Goal: Task Accomplishment & Management: Complete application form

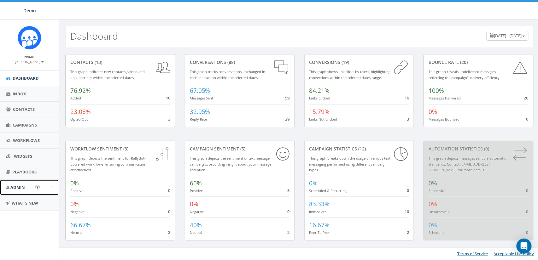
click at [20, 186] on span "Admin" at bounding box center [17, 188] width 15 height 6
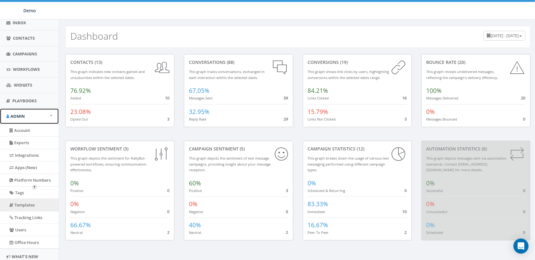
scroll to position [93, 0]
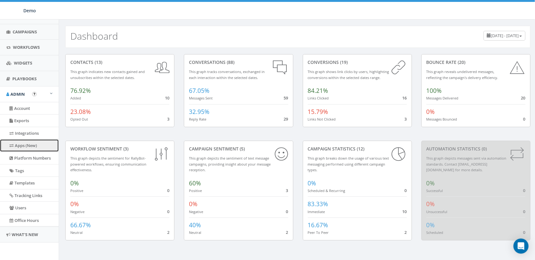
click at [27, 145] on link "Apps (New)" at bounding box center [29, 146] width 59 height 12
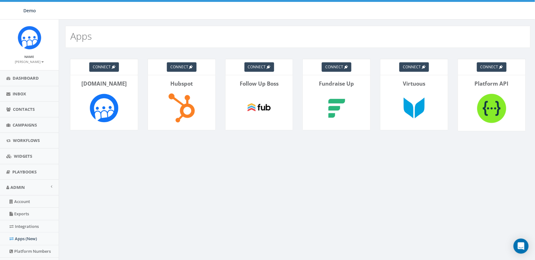
click at [258, 100] on img at bounding box center [259, 108] width 35 height 35
click at [20, 109] on span "Contacts" at bounding box center [24, 110] width 22 height 6
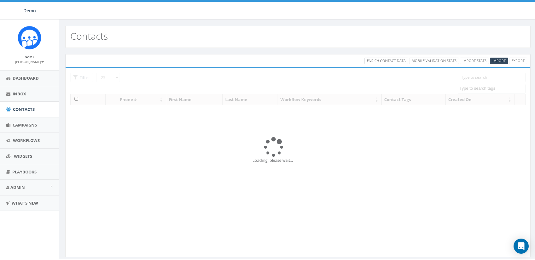
select select
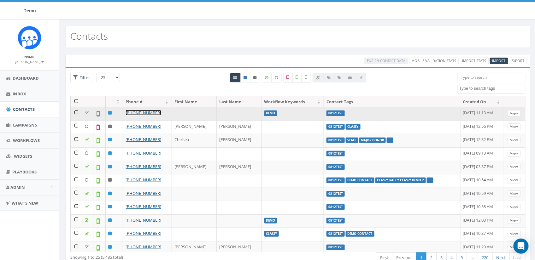
click at [143, 112] on link "+1 603-851-8372" at bounding box center [144, 113] width 36 height 6
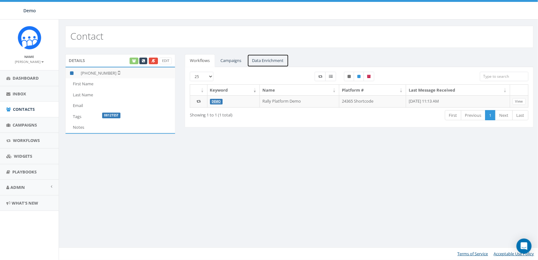
click at [268, 58] on link "Data Enrichment" at bounding box center [268, 60] width 42 height 13
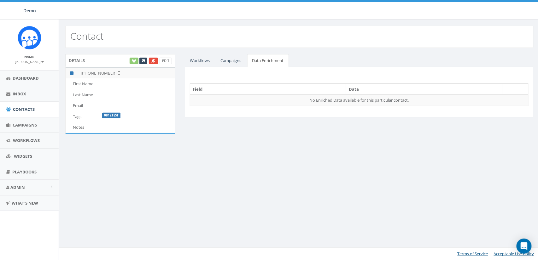
click at [136, 60] on div "Edit" at bounding box center [150, 61] width 43 height 7
click at [133, 61] on div "Edit" at bounding box center [150, 61] width 43 height 7
click at [191, 61] on link "Workflows" at bounding box center [200, 60] width 30 height 13
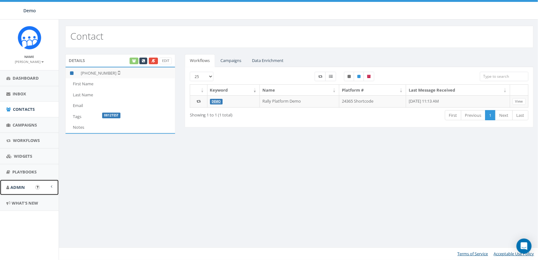
click at [16, 186] on span "Admin" at bounding box center [17, 188] width 15 height 6
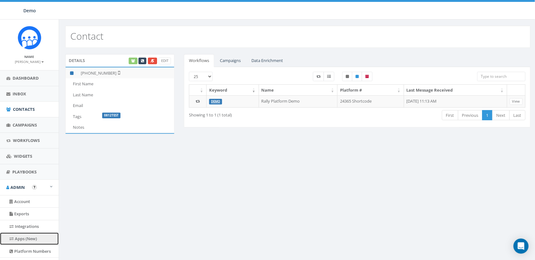
click at [23, 237] on link "Apps (New)" at bounding box center [29, 239] width 59 height 12
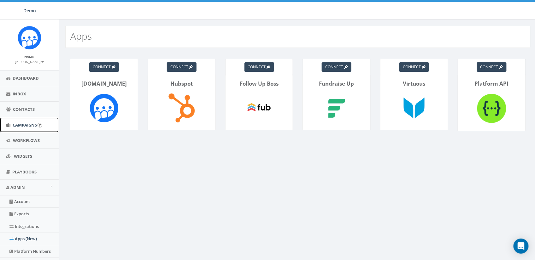
click at [25, 126] on span "Campaigns" at bounding box center [25, 125] width 24 height 6
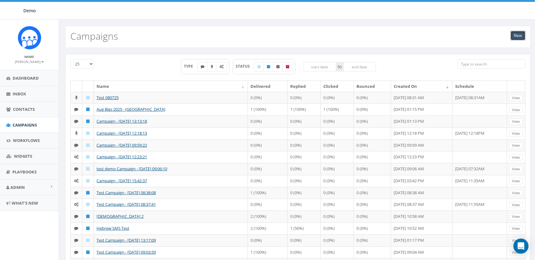
click at [520, 37] on link "New" at bounding box center [518, 35] width 15 height 9
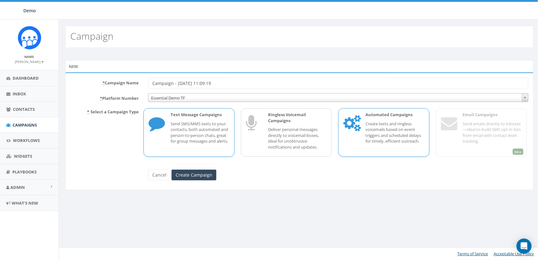
click at [384, 117] on p "Automated Campaigns" at bounding box center [395, 115] width 59 height 6
click at [203, 169] on form "* Campaign Name Campaign - 08/14/2025, 11:09:19 * Platform Number Essential Dem…" at bounding box center [299, 129] width 458 height 102
click at [206, 172] on input "Create Campaign" at bounding box center [194, 175] width 45 height 11
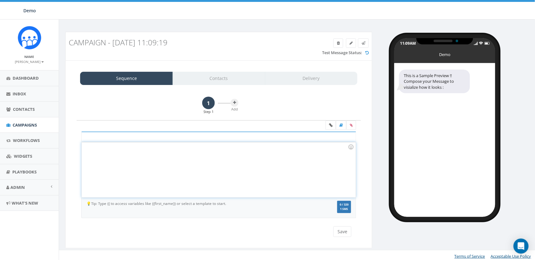
drag, startPoint x: 151, startPoint y: 165, endPoint x: 155, endPoint y: 161, distance: 5.4
click at [151, 165] on div at bounding box center [219, 170] width 274 height 55
click at [108, 147] on div "Send message 1 Hi {{first_name}}" at bounding box center [219, 170] width 274 height 55
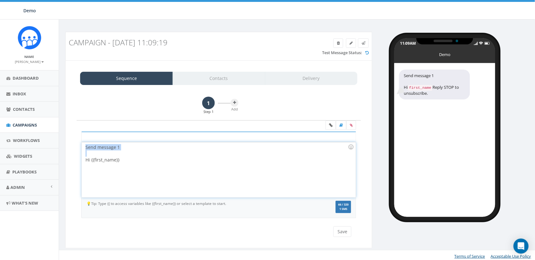
click at [108, 147] on div "Send message 1 Hi {{first_name}}" at bounding box center [219, 170] width 274 height 55
click at [231, 102] on button at bounding box center [235, 103] width 8 height 8
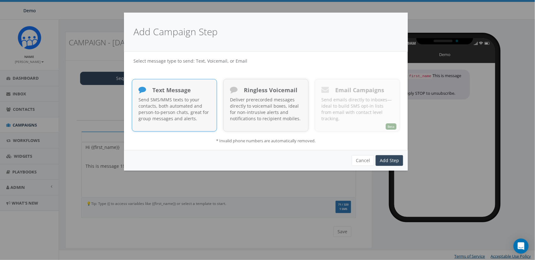
click at [236, 102] on div "Ringless Voicemail Deliver prerecorded messages directly to voicemail boxes, id…" at bounding box center [265, 105] width 85 height 53
click at [368, 159] on button "Cancel" at bounding box center [363, 160] width 22 height 11
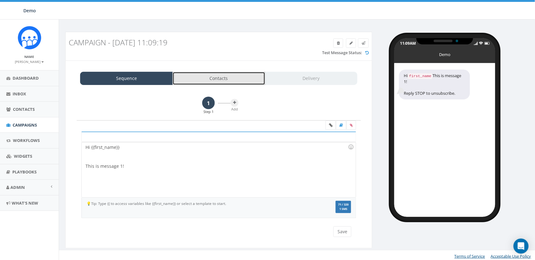
click at [215, 81] on link "Contacts" at bounding box center [219, 78] width 93 height 13
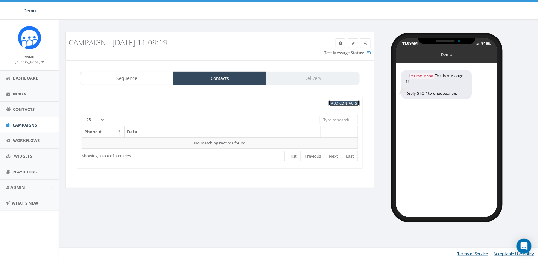
click at [337, 102] on span "Add Contacts" at bounding box center [344, 103] width 26 height 5
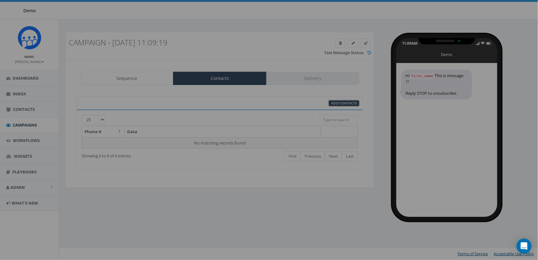
select select
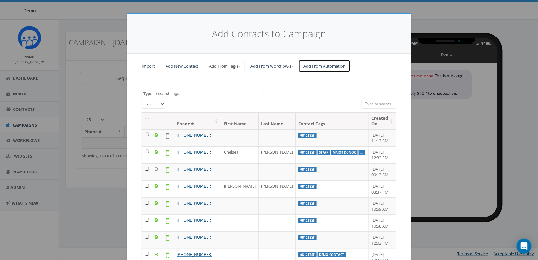
click at [315, 65] on link "Add From Automation" at bounding box center [324, 66] width 52 height 13
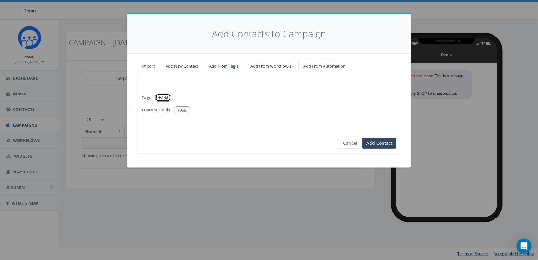
click at [166, 97] on button "Add" at bounding box center [162, 98] width 15 height 8
select select
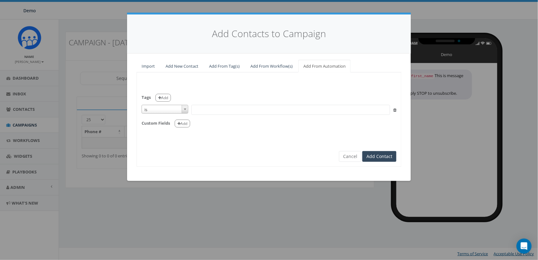
click at [169, 108] on span "is" at bounding box center [165, 109] width 46 height 9
select select "contains"
click at [210, 112] on span at bounding box center [290, 110] width 199 height 10
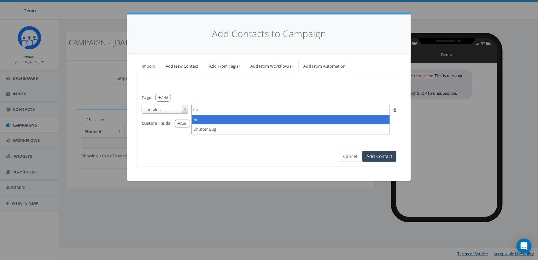
type textarea "h"
type textarea "Hubspot"
select select "Hubspot"
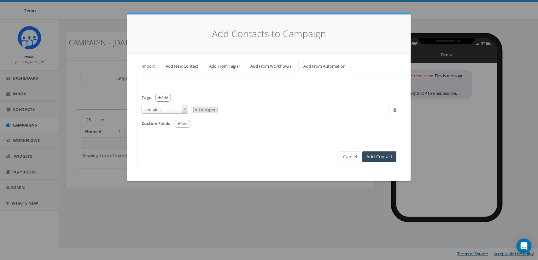
scroll to position [196, 0]
click at [185, 124] on button "Add" at bounding box center [182, 124] width 15 height 8
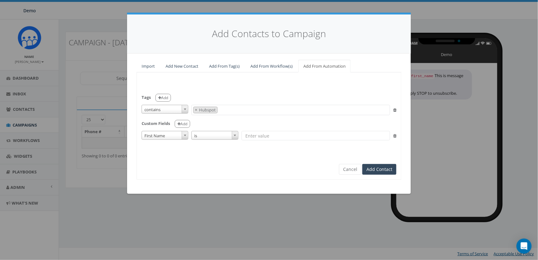
click at [176, 139] on span "First Name" at bounding box center [165, 136] width 46 height 9
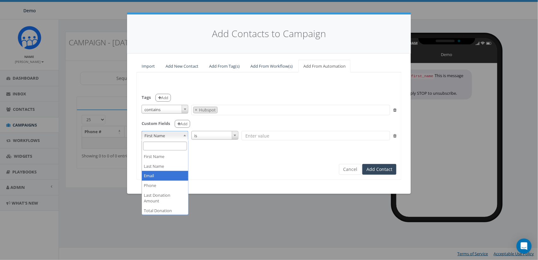
scroll to position [16, 0]
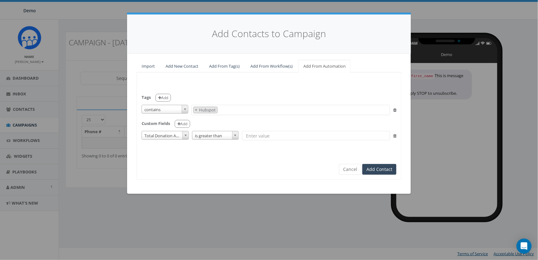
click at [211, 133] on span "is greater than" at bounding box center [215, 136] width 46 height 9
click at [254, 156] on form "Tags Add is is not contains is not empty is empty contains 0812test Big Reply A…" at bounding box center [269, 120] width 255 height 87
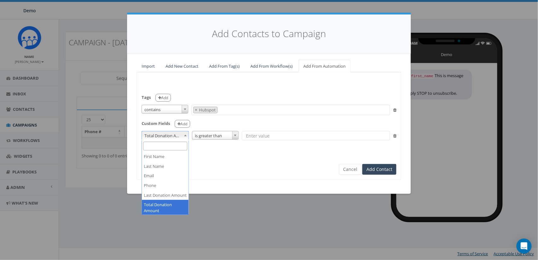
click at [163, 134] on span "Total Donation Amount" at bounding box center [165, 136] width 47 height 9
select select "Last Donation Amount"
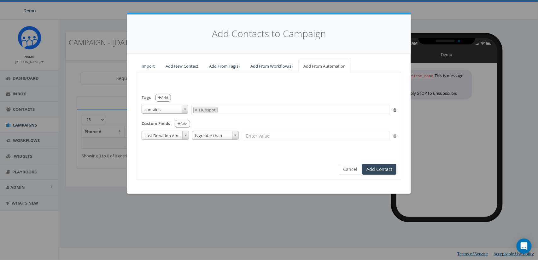
click at [394, 135] on icon at bounding box center [394, 136] width 3 height 4
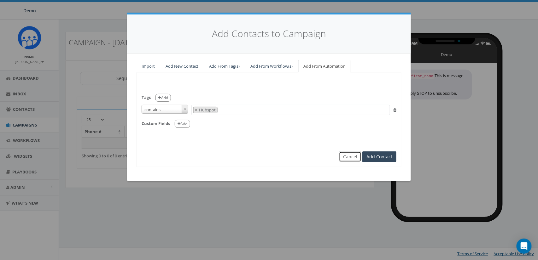
click at [344, 154] on button "Cancel" at bounding box center [350, 157] width 22 height 11
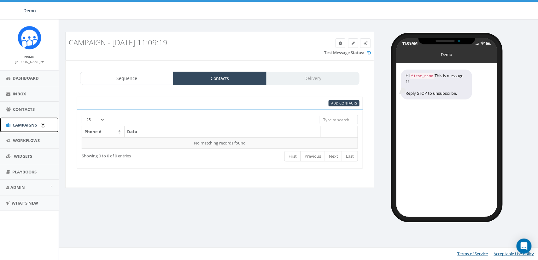
click at [32, 124] on span "Campaigns" at bounding box center [25, 125] width 24 height 6
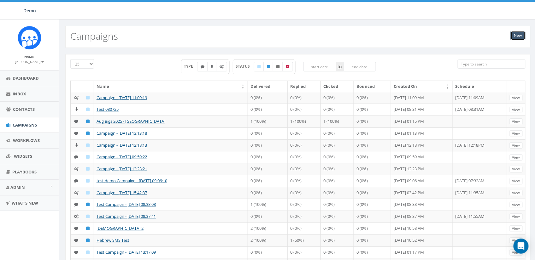
click at [515, 33] on link "New" at bounding box center [518, 35] width 15 height 9
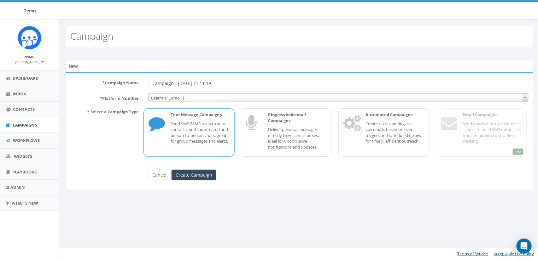
click at [200, 120] on div "Text Message Campaigns Send SMS/MMS texts to your contacts, both automated and …" at bounding box center [196, 132] width 65 height 41
click at [193, 178] on input "Create Campaign" at bounding box center [194, 175] width 45 height 11
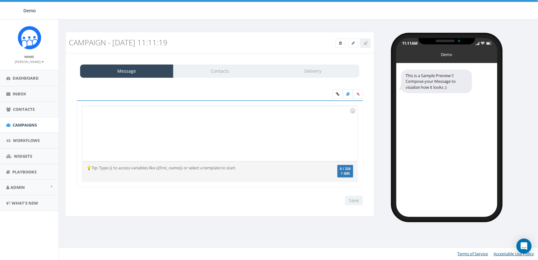
click at [189, 124] on div at bounding box center [219, 133] width 275 height 55
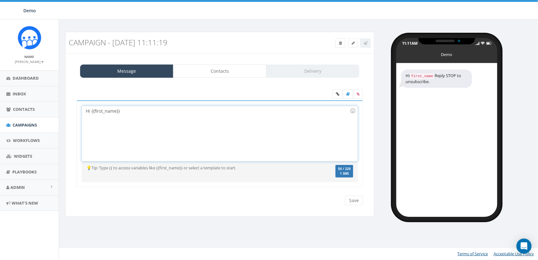
click at [170, 122] on div "Hi {{first_name}}" at bounding box center [219, 133] width 275 height 55
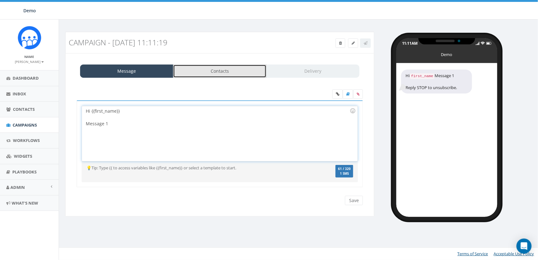
click at [217, 69] on link "Contacts" at bounding box center [219, 71] width 93 height 13
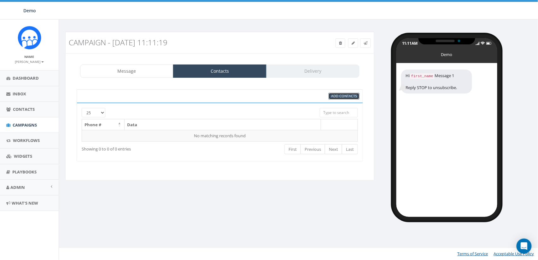
click at [344, 97] on span "Add Contacts" at bounding box center [344, 96] width 26 height 5
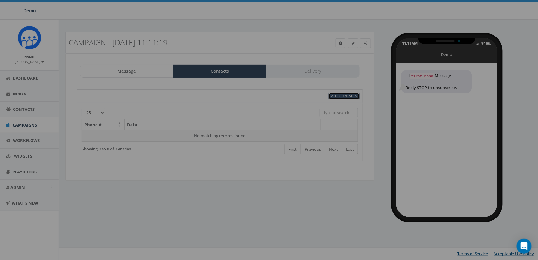
select select
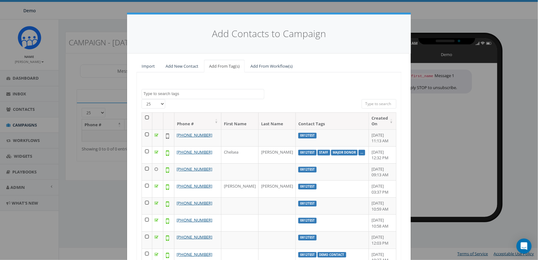
click at [390, 107] on input "search" at bounding box center [379, 103] width 35 height 9
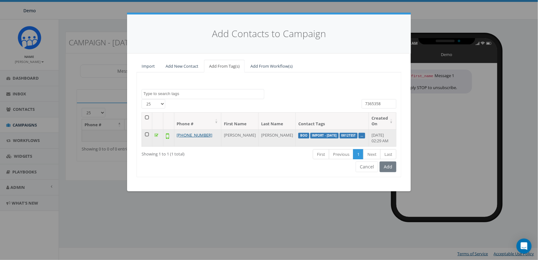
type input "7365358"
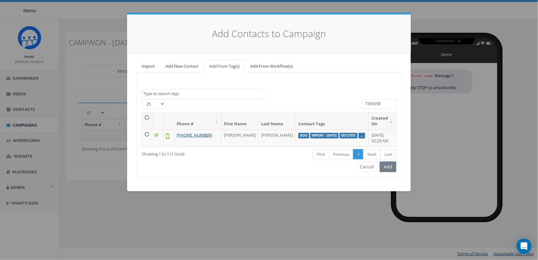
drag, startPoint x: 149, startPoint y: 135, endPoint x: 164, endPoint y: 135, distance: 15.1
click at [149, 135] on td at bounding box center [147, 138] width 10 height 17
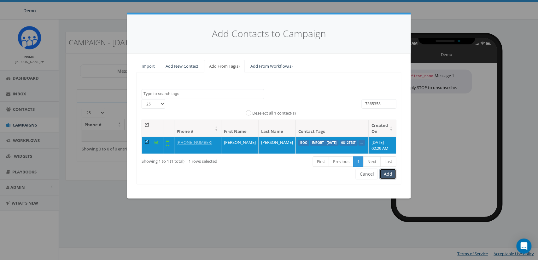
click at [382, 174] on button "Add" at bounding box center [388, 174] width 17 height 11
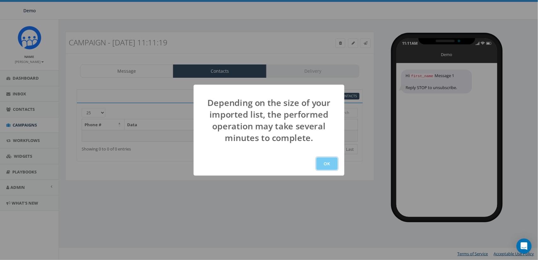
click at [331, 164] on button "OK" at bounding box center [326, 164] width 21 height 13
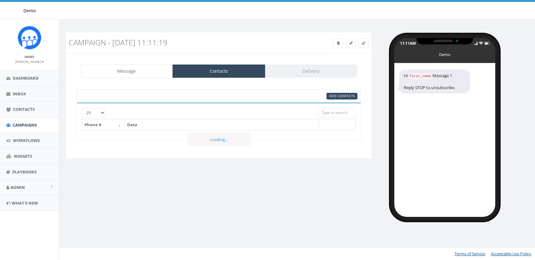
select select
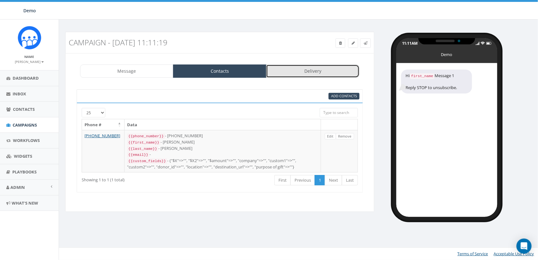
click at [311, 73] on link "Delivery" at bounding box center [312, 71] width 93 height 13
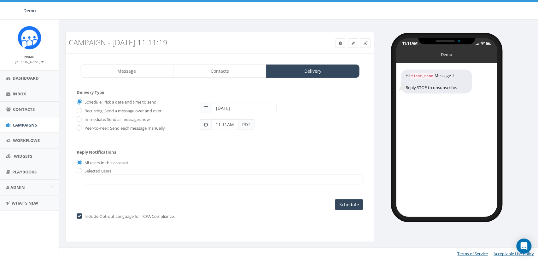
click at [100, 129] on label "Peer-to-Peer: Send each message manually" at bounding box center [124, 129] width 82 height 6
click at [81, 129] on input "Peer-to-Peer: Send each message manually" at bounding box center [79, 128] width 4 height 4
radio input "true"
click at [99, 219] on label "Include Opt-out Language for TCPA Compliance." at bounding box center [129, 217] width 92 height 6
click at [80, 217] on input "checkbox" at bounding box center [79, 217] width 4 height 4
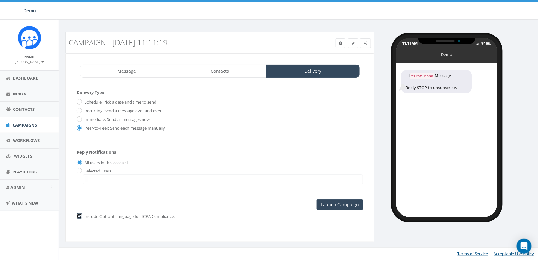
checkbox input "false"
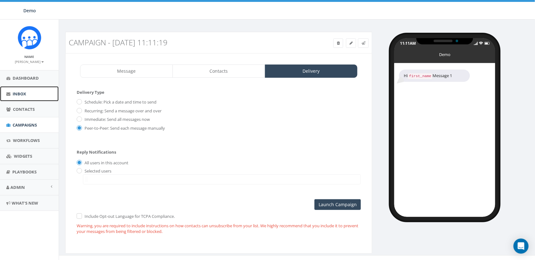
click at [20, 93] on span "Inbox" at bounding box center [20, 94] width 14 height 6
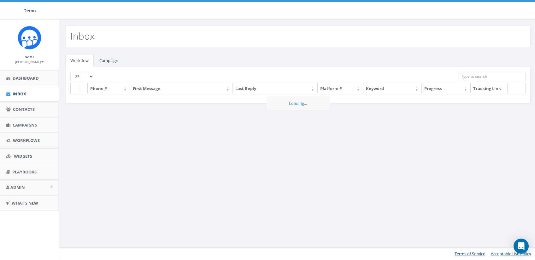
select select
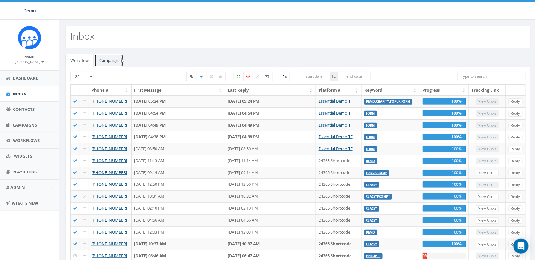
click at [107, 62] on link "Campaign" at bounding box center [108, 60] width 29 height 13
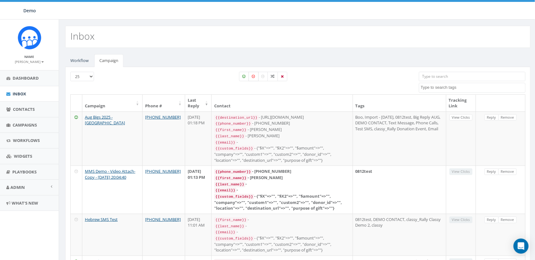
click at [256, 77] on label at bounding box center [254, 76] width 10 height 9
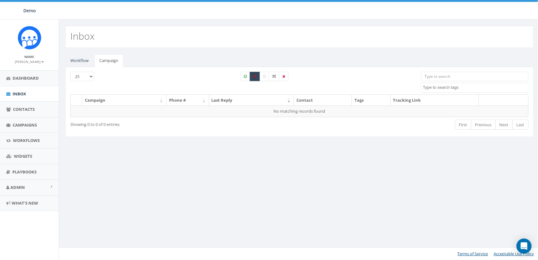
click at [257, 78] on label at bounding box center [255, 76] width 10 height 9
checkbox input "false"
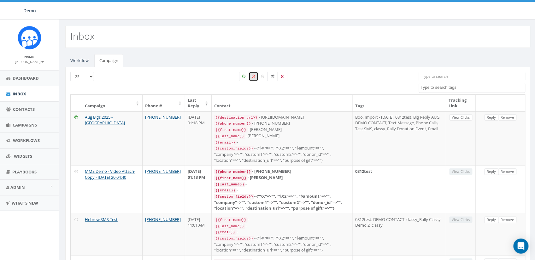
click at [245, 78] on label at bounding box center [244, 76] width 10 height 9
checkbox input "true"
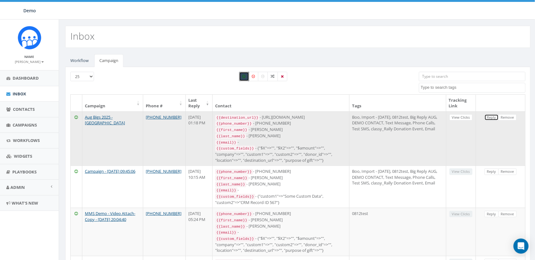
click at [492, 118] on link "Reply" at bounding box center [491, 117] width 14 height 7
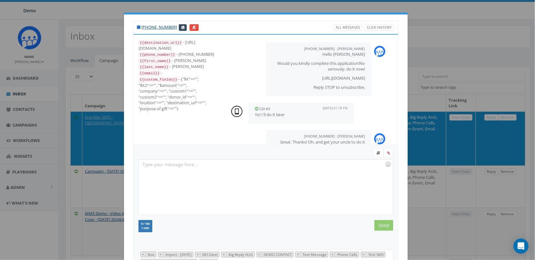
scroll to position [57, 0]
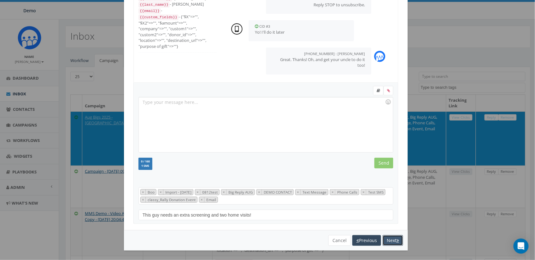
click at [394, 240] on button "Next" at bounding box center [393, 241] width 20 height 11
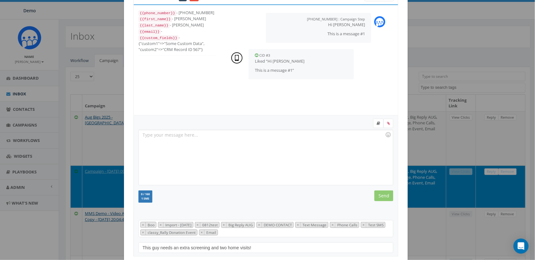
scroll to position [62, 0]
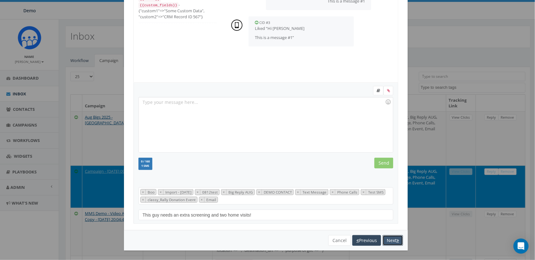
click at [388, 237] on button "Next" at bounding box center [393, 241] width 20 height 11
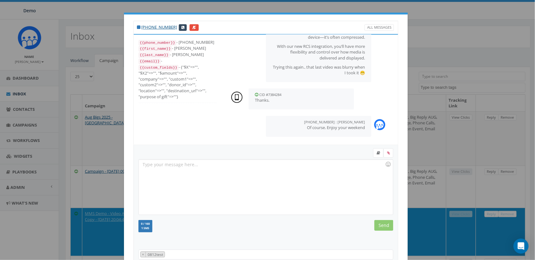
scroll to position [56, 0]
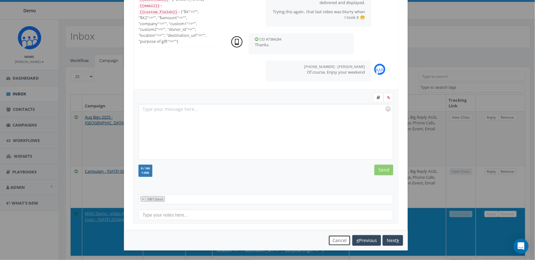
click at [331, 238] on button "Cancel" at bounding box center [339, 241] width 22 height 11
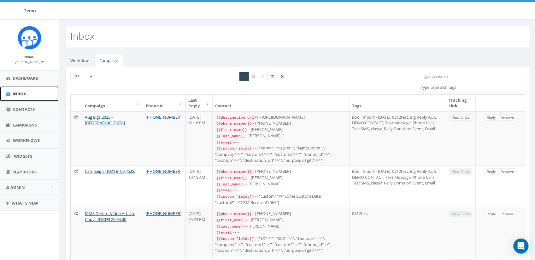
click at [16, 93] on span "Inbox" at bounding box center [20, 94] width 14 height 6
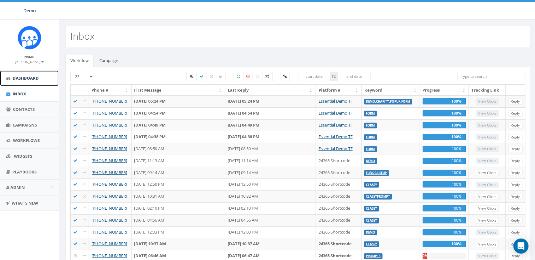
click at [24, 77] on span "Dashboard" at bounding box center [26, 78] width 26 height 6
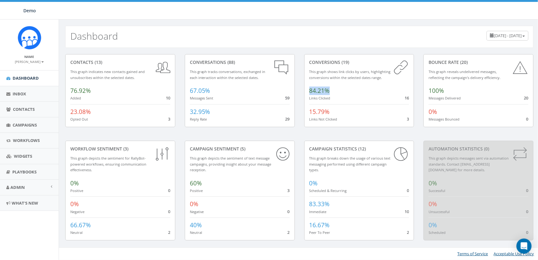
drag, startPoint x: 308, startPoint y: 93, endPoint x: 332, endPoint y: 93, distance: 24.3
click at [332, 93] on div "conversions (19) This graph shows link clicks by users, highlighting conversion…" at bounding box center [359, 90] width 110 height 73
click at [196, 186] on span "60%" at bounding box center [196, 183] width 12 height 8
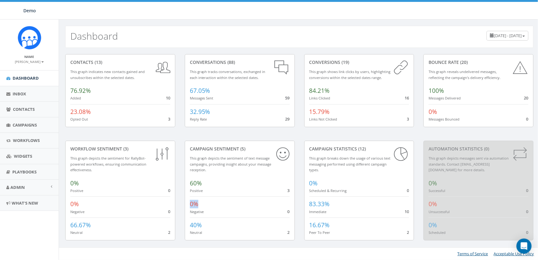
drag, startPoint x: 191, startPoint y: 204, endPoint x: 219, endPoint y: 204, distance: 27.4
click at [219, 204] on div "0% Negative 0" at bounding box center [240, 206] width 100 height 18
click at [25, 124] on span "Campaigns" at bounding box center [25, 125] width 24 height 6
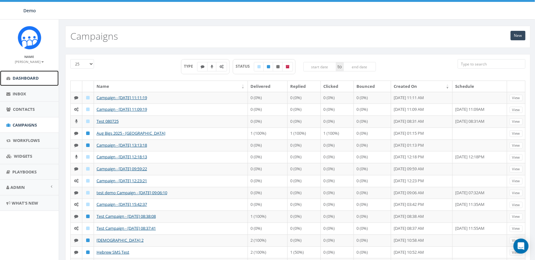
click at [27, 81] on span "Dashboard" at bounding box center [26, 78] width 26 height 6
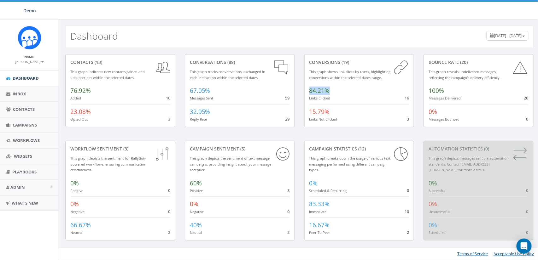
drag, startPoint x: 308, startPoint y: 91, endPoint x: 336, endPoint y: 92, distance: 27.8
click at [331, 91] on div "conversions (19) This graph shows link clicks by users, highlighting conversion…" at bounding box center [359, 90] width 110 height 73
click at [407, 98] on span "16" at bounding box center [407, 98] width 4 height 6
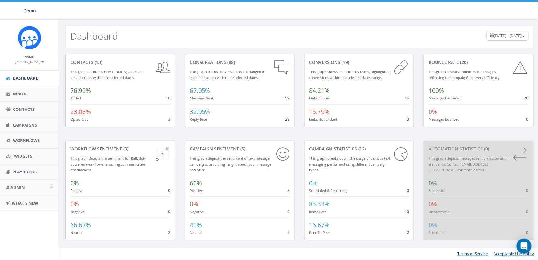
click at [313, 91] on span "84.21%" at bounding box center [319, 91] width 20 height 8
click at [18, 124] on span "Campaigns" at bounding box center [25, 125] width 24 height 6
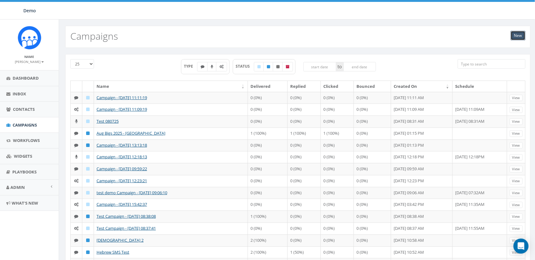
click at [521, 35] on link "New" at bounding box center [518, 35] width 15 height 9
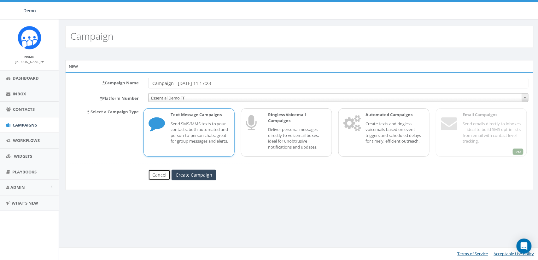
click at [160, 174] on link "Cancel" at bounding box center [159, 175] width 22 height 11
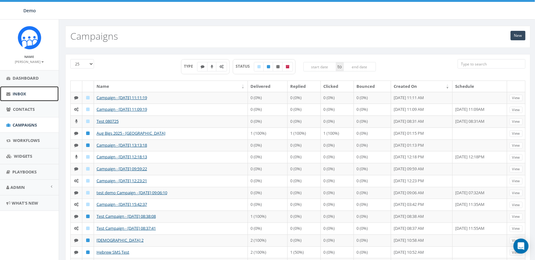
click at [19, 98] on link "Inbox" at bounding box center [29, 93] width 59 height 15
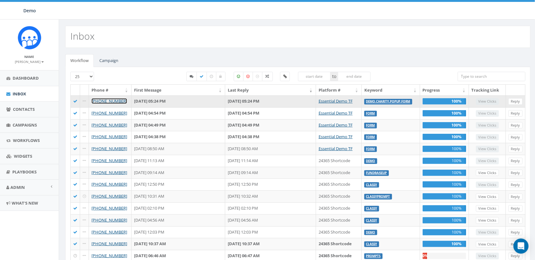
click at [106, 100] on link "+1 619-316-5916" at bounding box center [109, 101] width 36 height 6
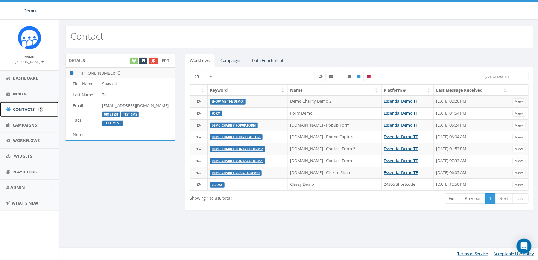
click at [20, 110] on span "Contacts" at bounding box center [24, 110] width 22 height 6
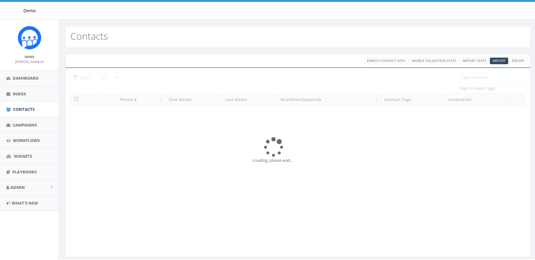
select select
